Goal: Communication & Community: Answer question/provide support

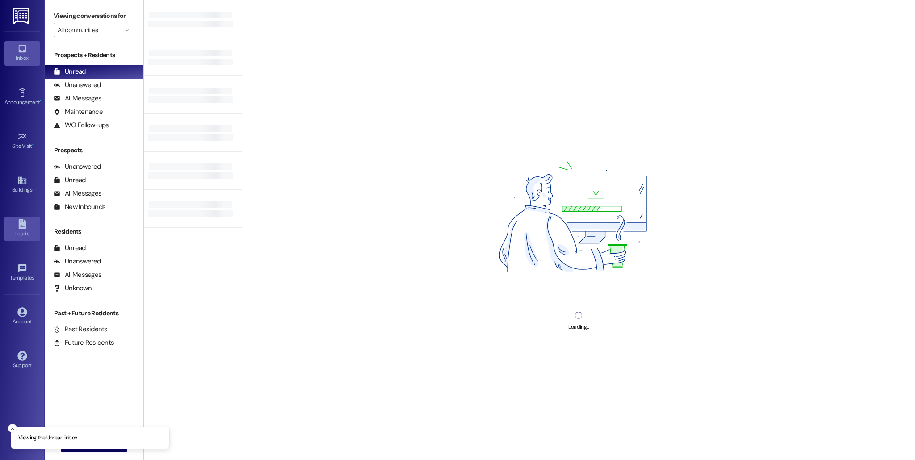
click at [23, 230] on div "Leads" at bounding box center [22, 233] width 45 height 9
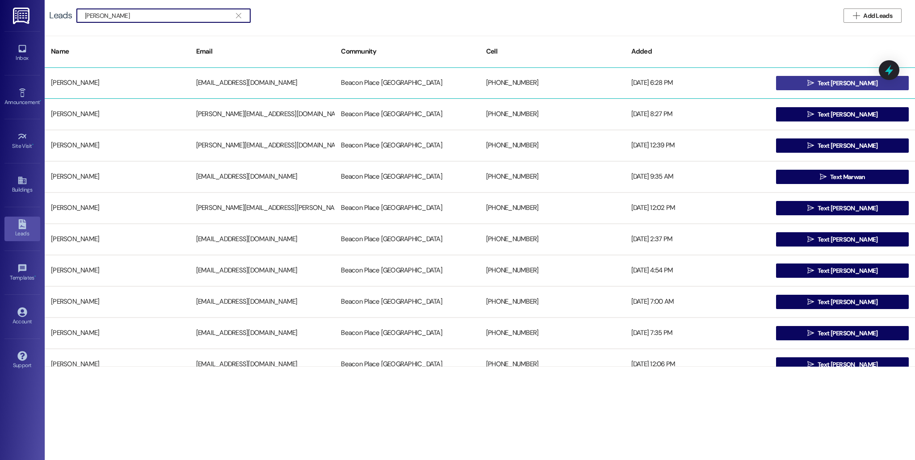
type input "[PERSON_NAME]"
click at [835, 84] on span "Text [PERSON_NAME]" at bounding box center [848, 83] width 60 height 9
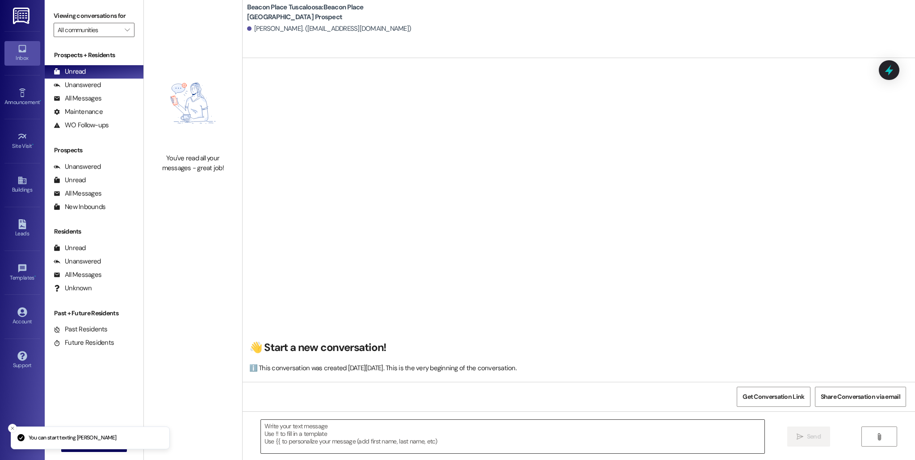
click at [345, 441] on textarea at bounding box center [513, 437] width 504 height 34
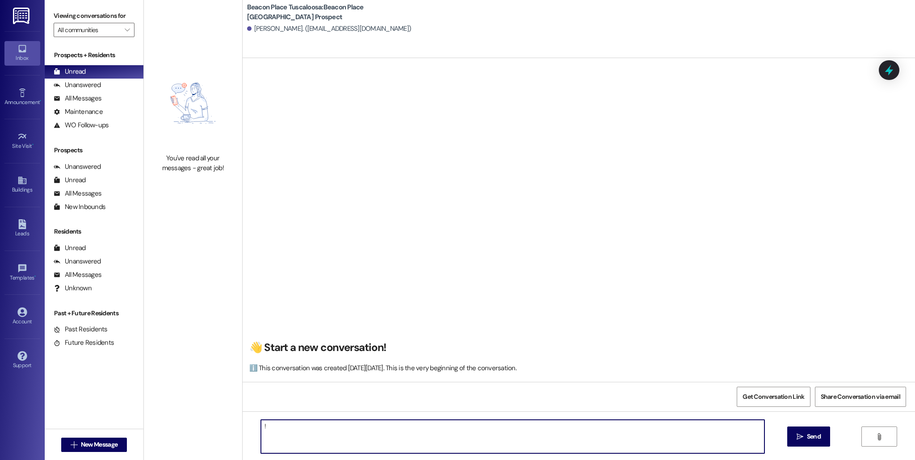
type textarea "!!"
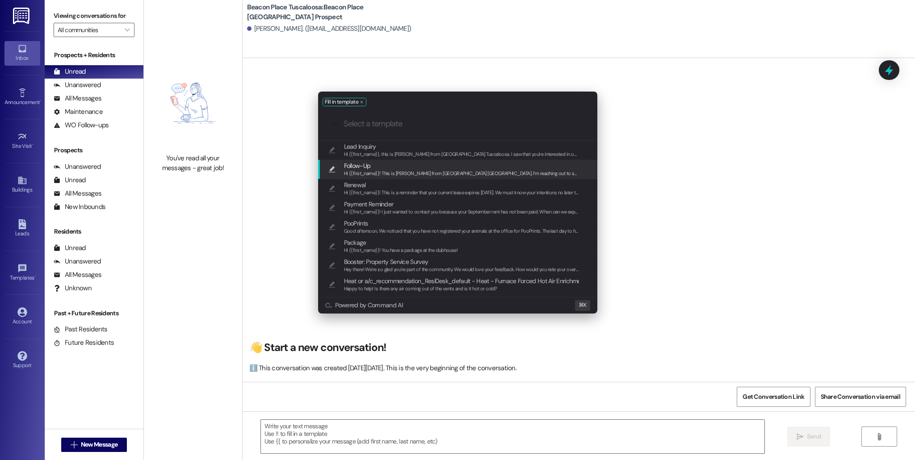
click at [455, 172] on span "Hi {{first_name}}! This is [PERSON_NAME] from [GEOGRAPHIC_DATA] [GEOGRAPHIC_DAT…" at bounding box center [625, 173] width 562 height 6
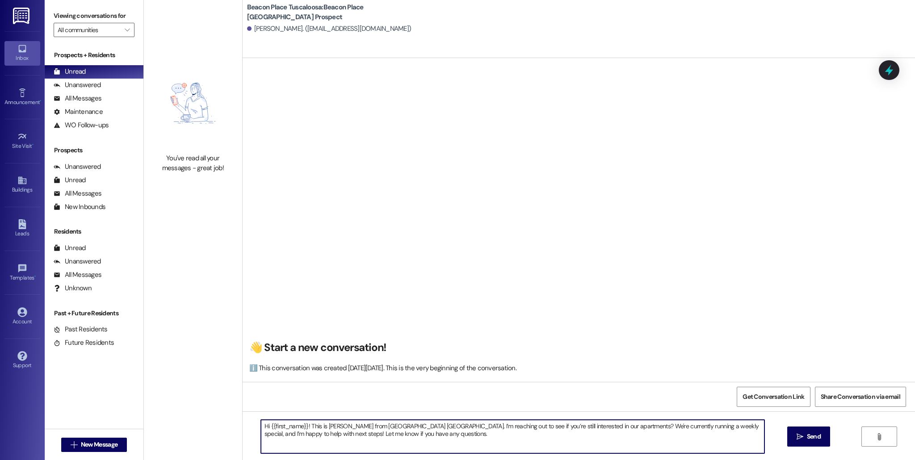
click at [301, 427] on textarea "Hi {{first_name}}! This is [PERSON_NAME] from [GEOGRAPHIC_DATA] [GEOGRAPHIC_DAT…" at bounding box center [513, 437] width 504 height 34
click at [321, 427] on textarea "Hi [PERSON_NAME]! This is [PERSON_NAME] from [GEOGRAPHIC_DATA] [GEOGRAPHIC_DATA…" at bounding box center [513, 437] width 504 height 34
drag, startPoint x: 411, startPoint y: 436, endPoint x: 462, endPoint y: 429, distance: 50.9
click at [462, 429] on textarea "Hi [PERSON_NAME]! This is [PERSON_NAME] from [GEOGRAPHIC_DATA]. I’m reaching ou…" at bounding box center [513, 437] width 504 height 34
type textarea "Hi [PERSON_NAME]! This is [PERSON_NAME] from [GEOGRAPHIC_DATA]. I’m reaching ou…"
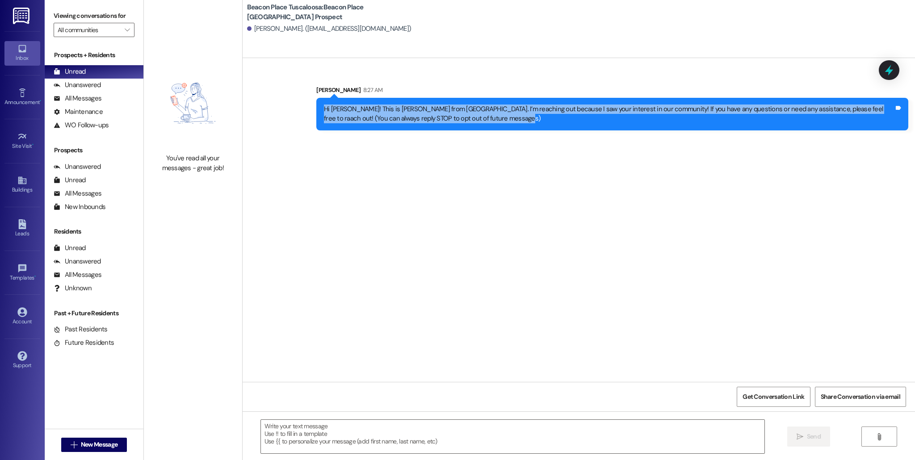
drag, startPoint x: 318, startPoint y: 109, endPoint x: 472, endPoint y: 123, distance: 154.3
click at [472, 123] on div "Hi [PERSON_NAME]! This is [PERSON_NAME] from [GEOGRAPHIC_DATA]. I’m reaching ou…" at bounding box center [612, 114] width 592 height 33
copy div "Hi [PERSON_NAME]! This is [PERSON_NAME] from [GEOGRAPHIC_DATA]. I’m reaching ou…"
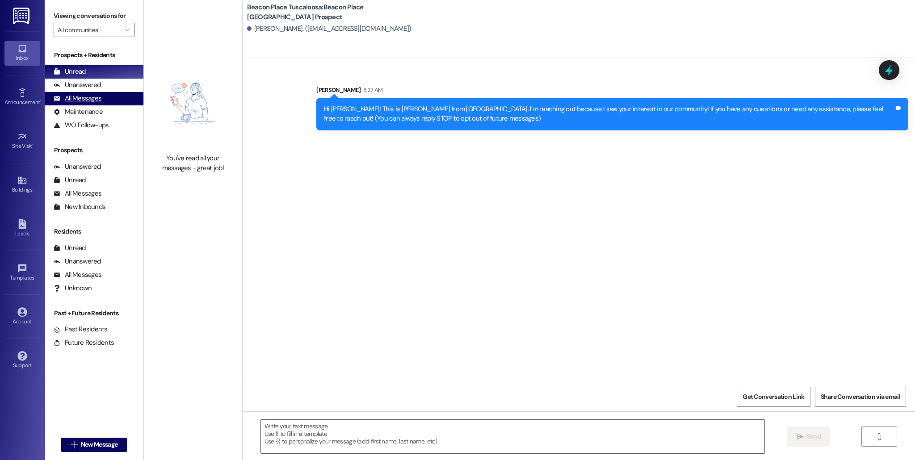
click at [81, 100] on div "All Messages" at bounding box center [78, 98] width 48 height 9
